Goal: Transaction & Acquisition: Purchase product/service

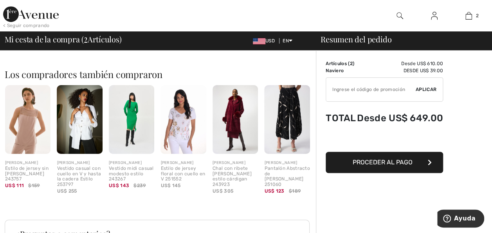
scroll to position [39, 0]
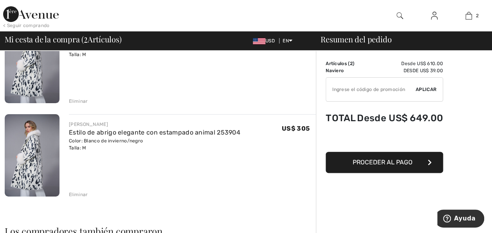
click at [81, 194] on div "Eliminar" at bounding box center [78, 194] width 19 height 7
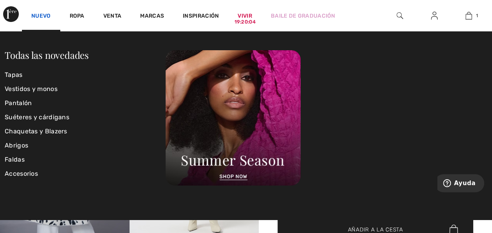
click at [44, 13] on link "Nuevo" at bounding box center [41, 17] width 20 height 8
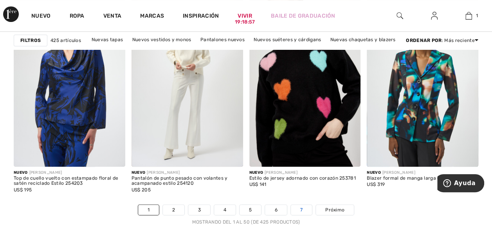
scroll to position [3172, 0]
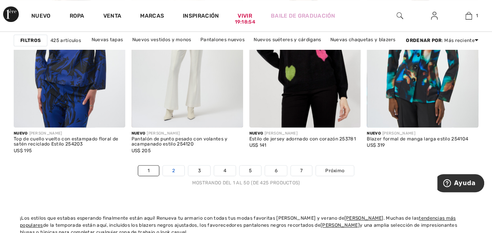
click at [175, 167] on link "2" at bounding box center [174, 170] width 22 height 10
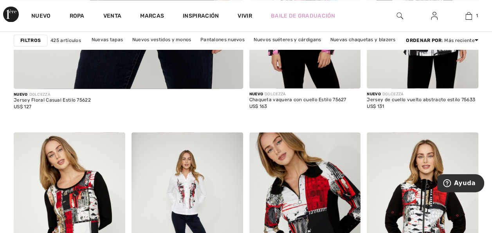
scroll to position [2193, 0]
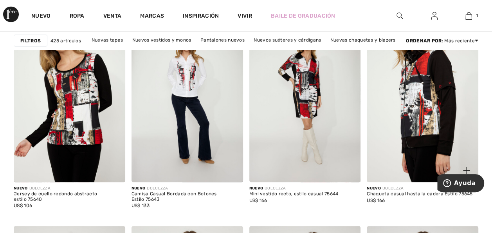
click at [414, 128] on img at bounding box center [423, 97] width 112 height 167
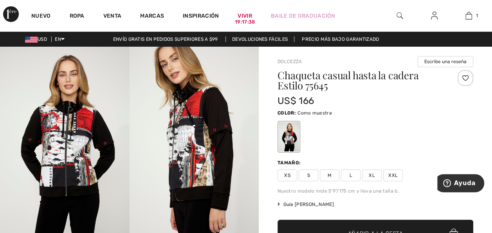
checkbox input "true"
